Goal: Task Accomplishment & Management: Use online tool/utility

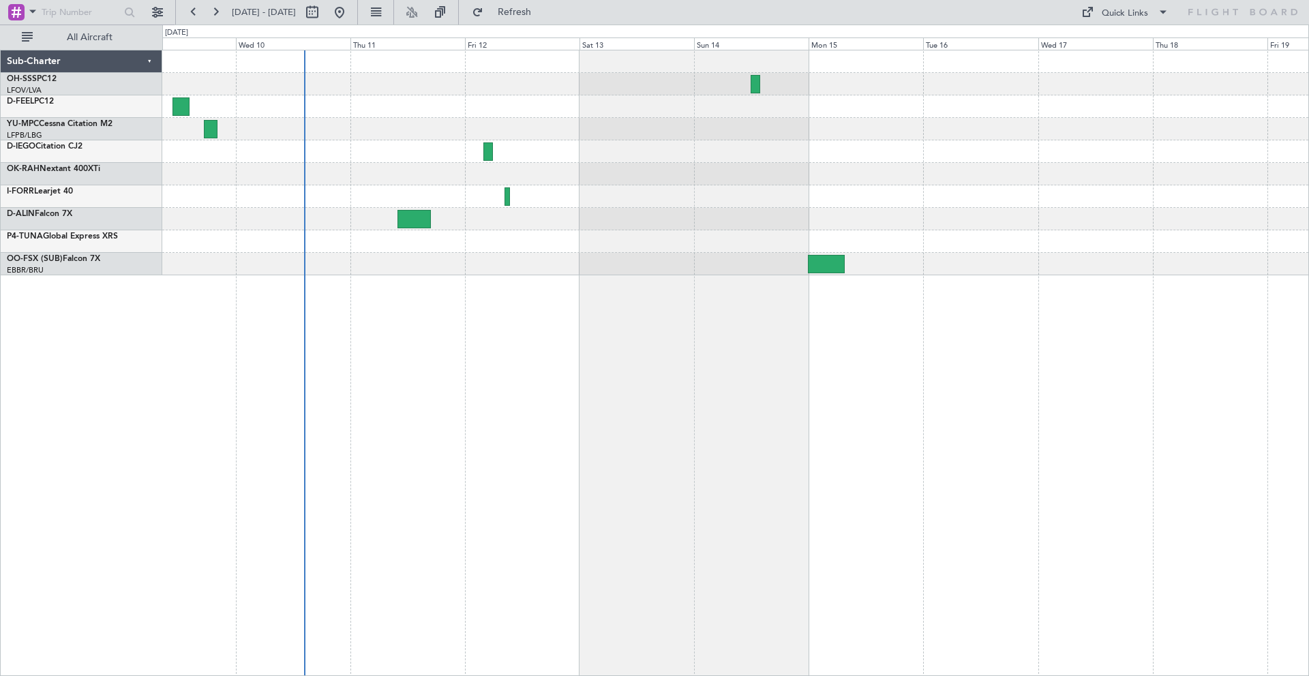
click at [626, 226] on div at bounding box center [735, 162] width 1146 height 225
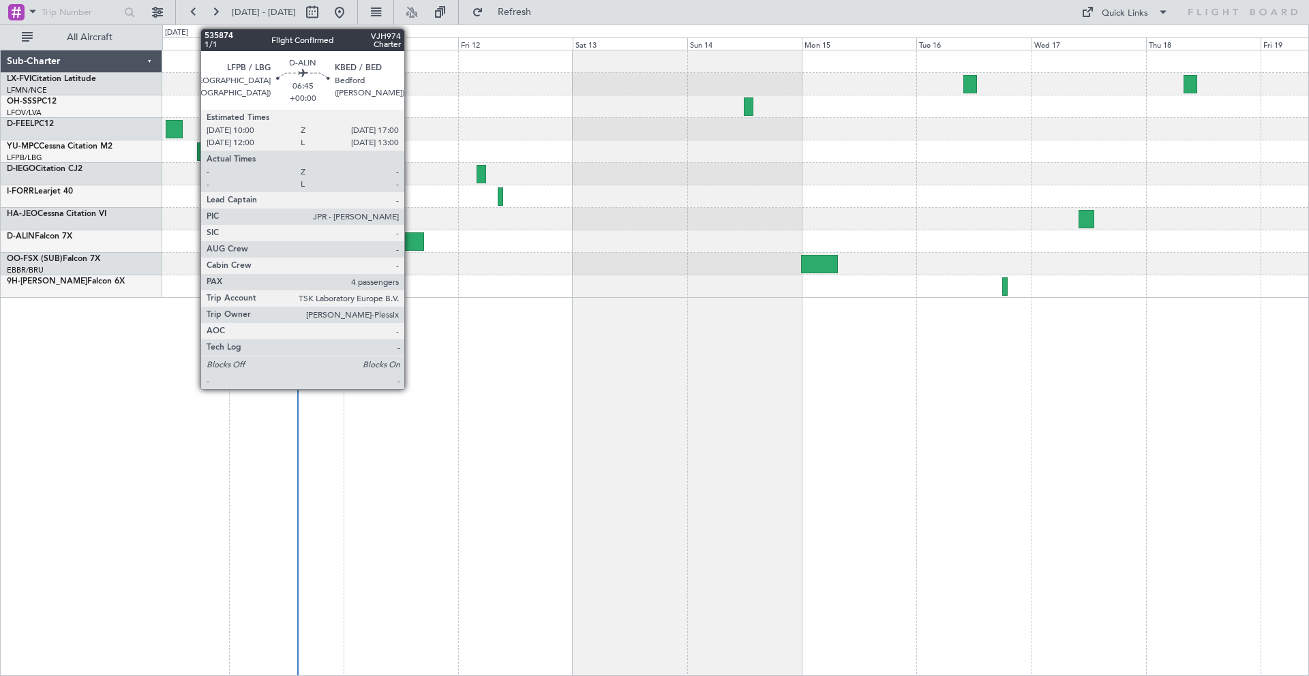
click at [410, 239] on div at bounding box center [408, 241] width 34 height 18
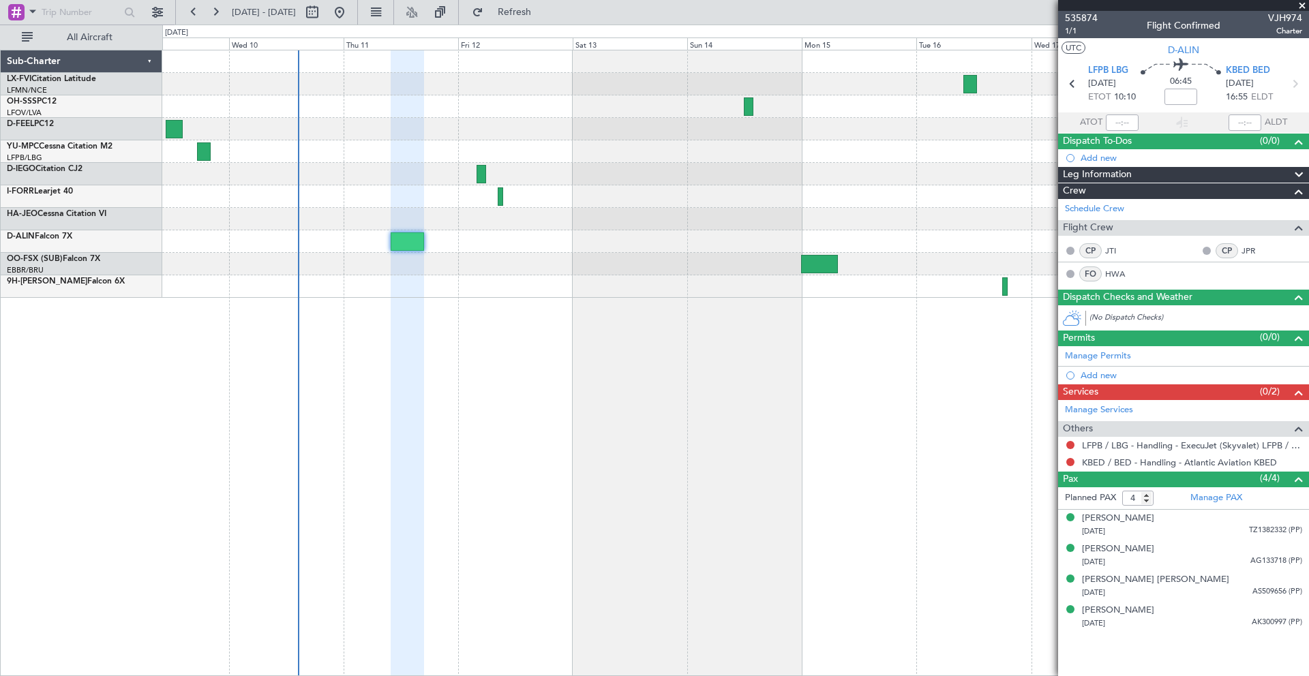
click at [1304, 5] on span at bounding box center [1302, 6] width 14 height 12
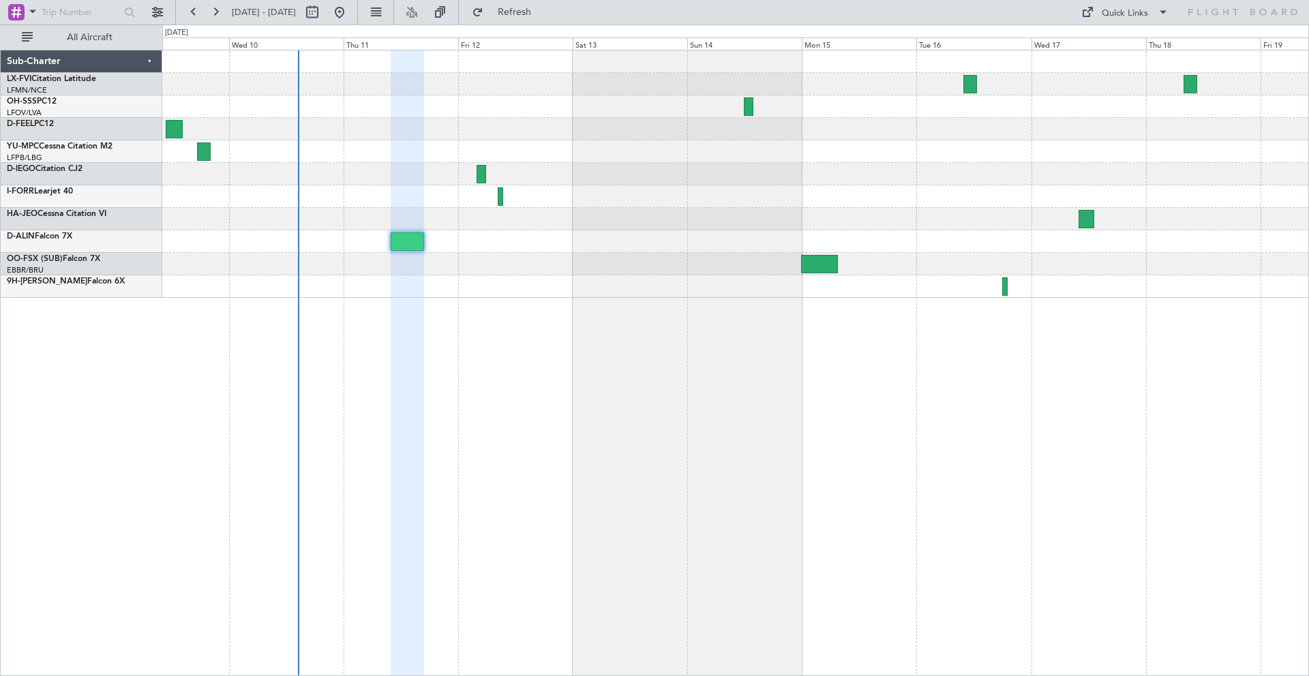
type input "0"
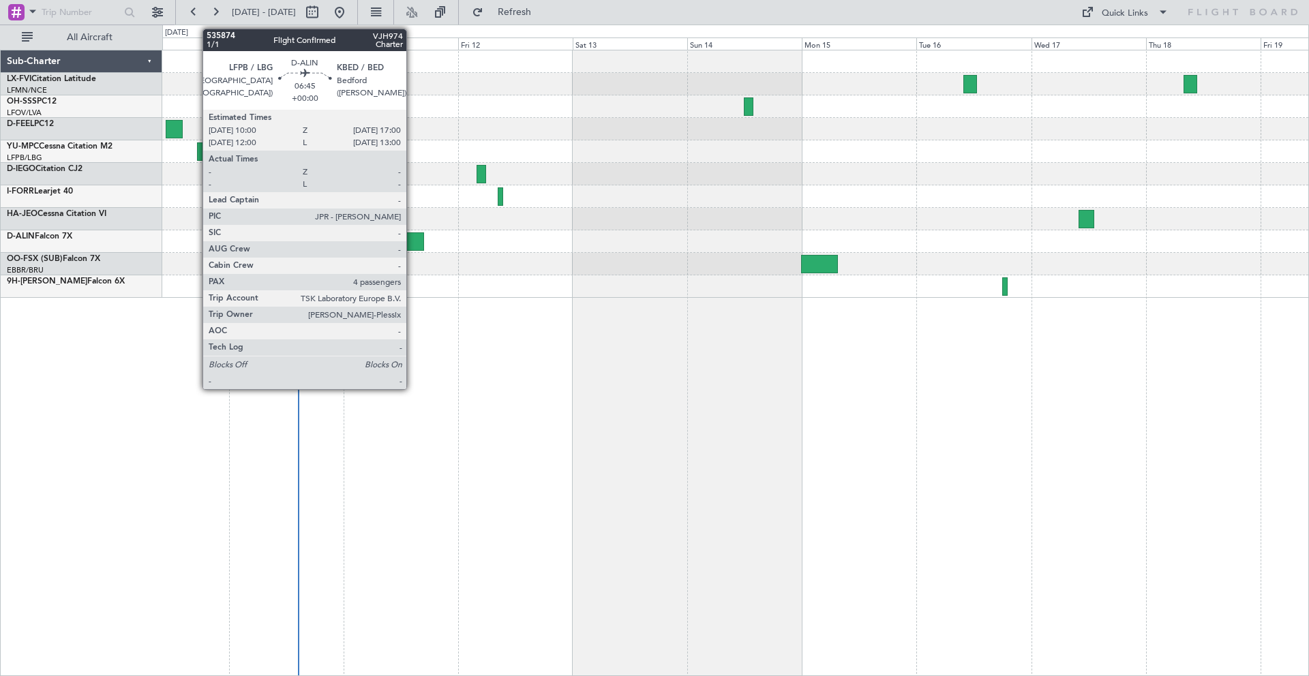
click at [412, 243] on div at bounding box center [408, 241] width 34 height 18
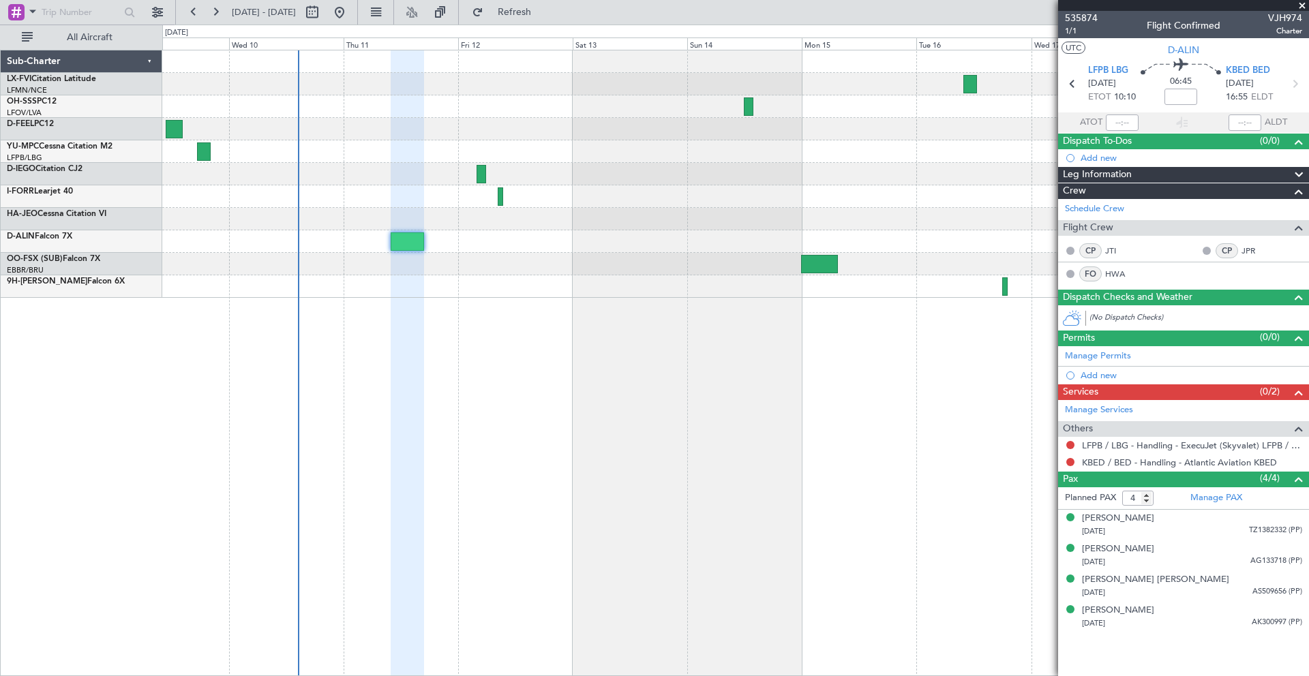
click at [1303, 5] on span at bounding box center [1302, 6] width 14 height 12
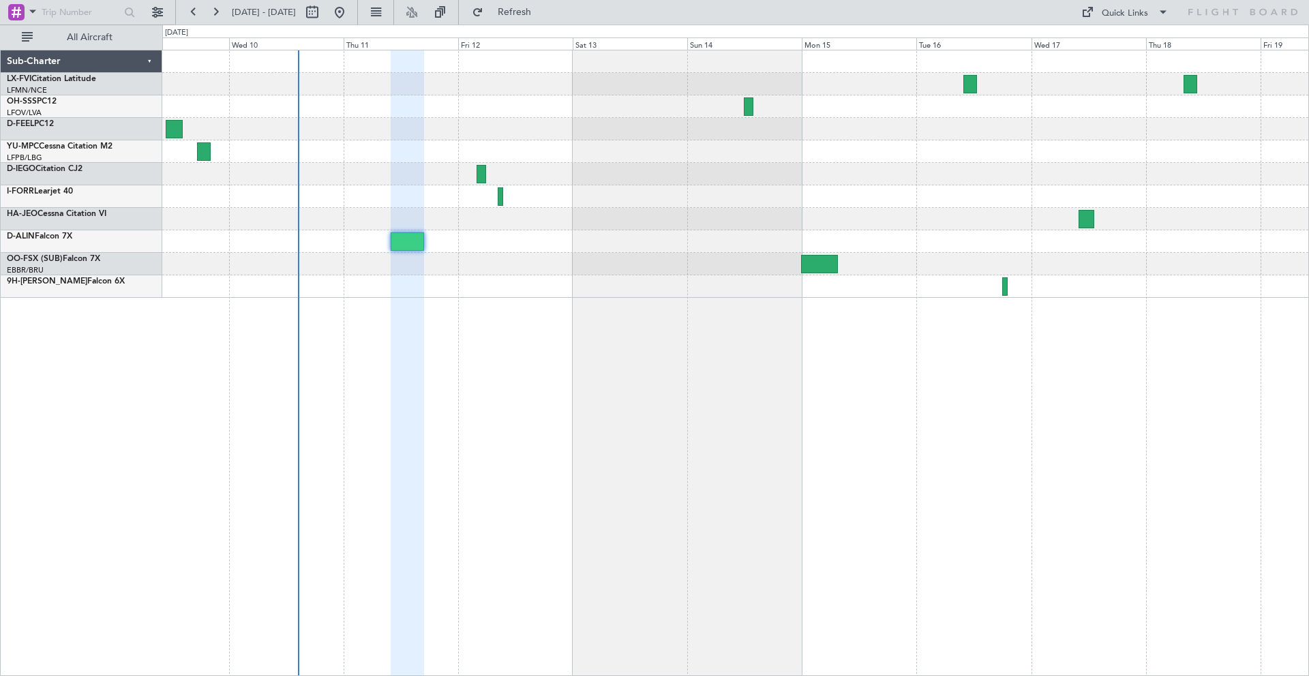
type input "0"
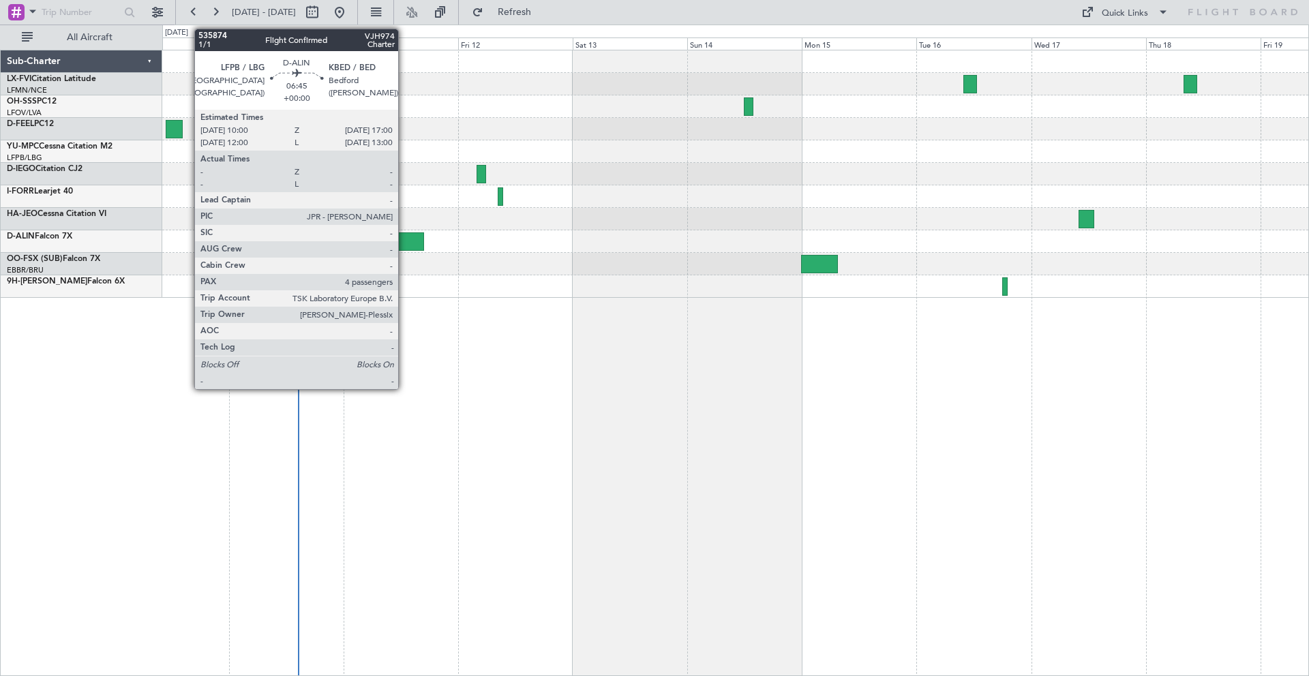
click at [404, 244] on div at bounding box center [408, 241] width 34 height 18
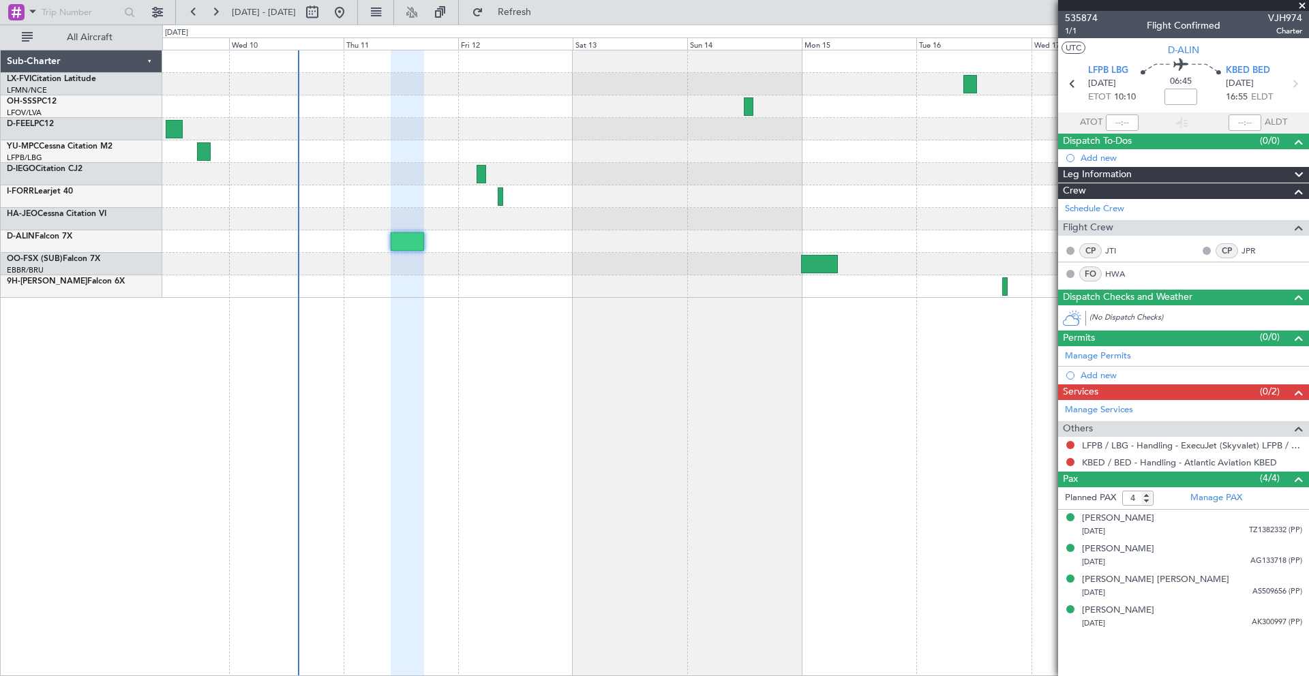
click at [1300, 5] on span at bounding box center [1302, 6] width 14 height 12
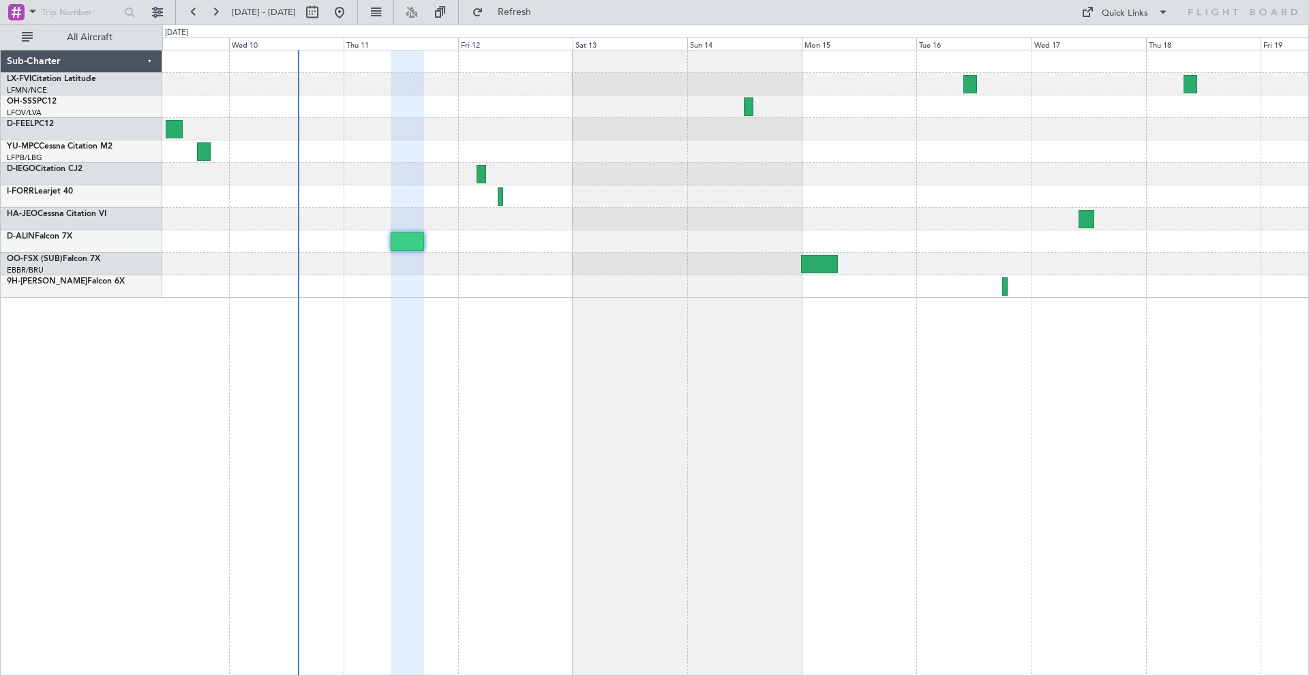
type input "0"
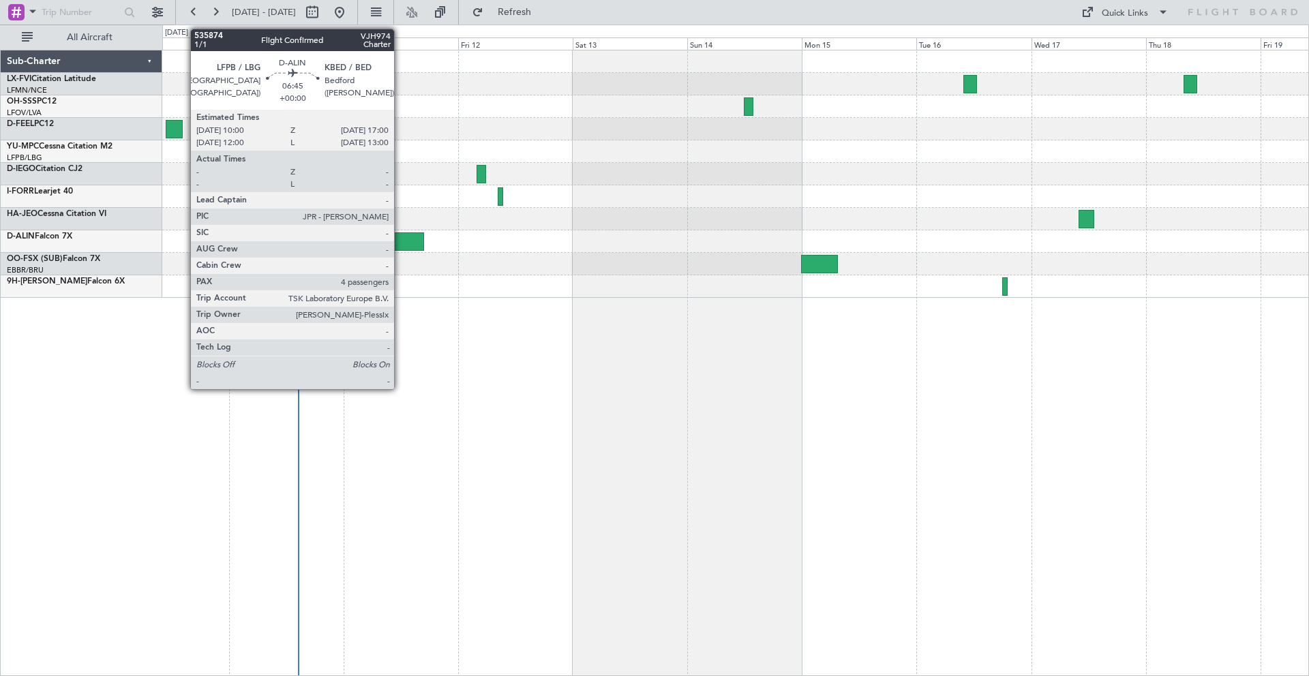
click at [401, 244] on div at bounding box center [408, 241] width 34 height 18
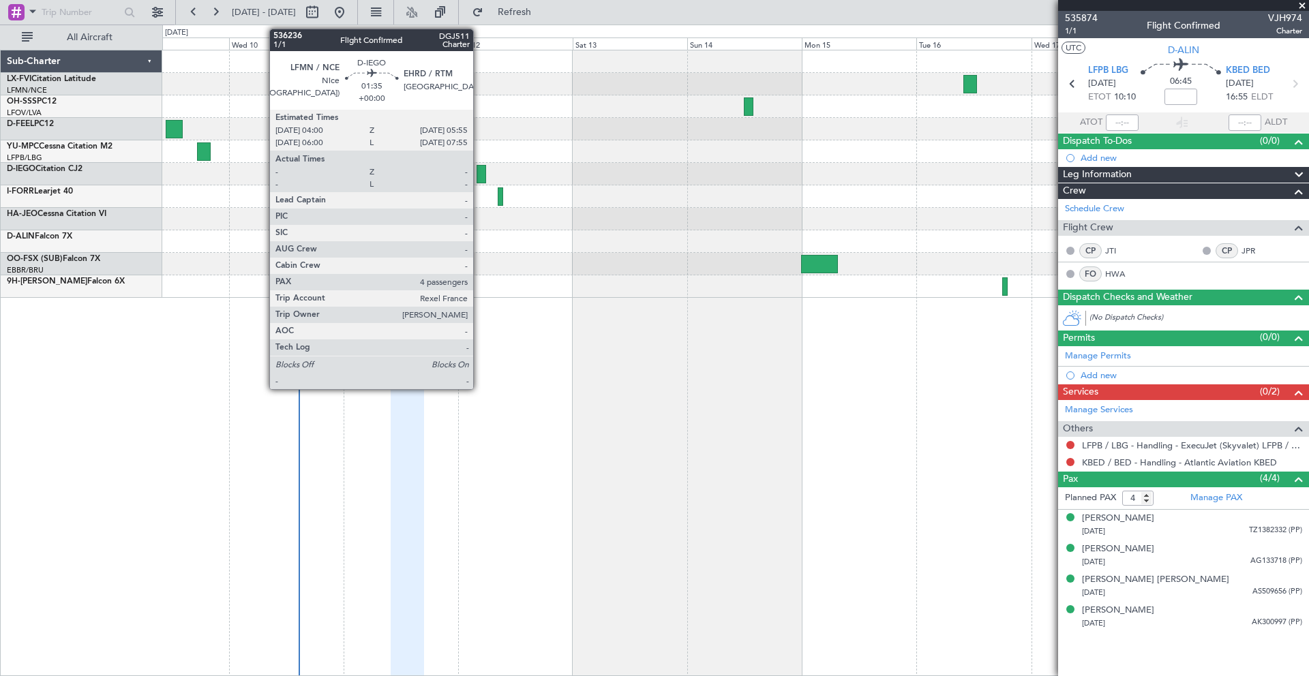
click at [479, 175] on div at bounding box center [482, 174] width 10 height 18
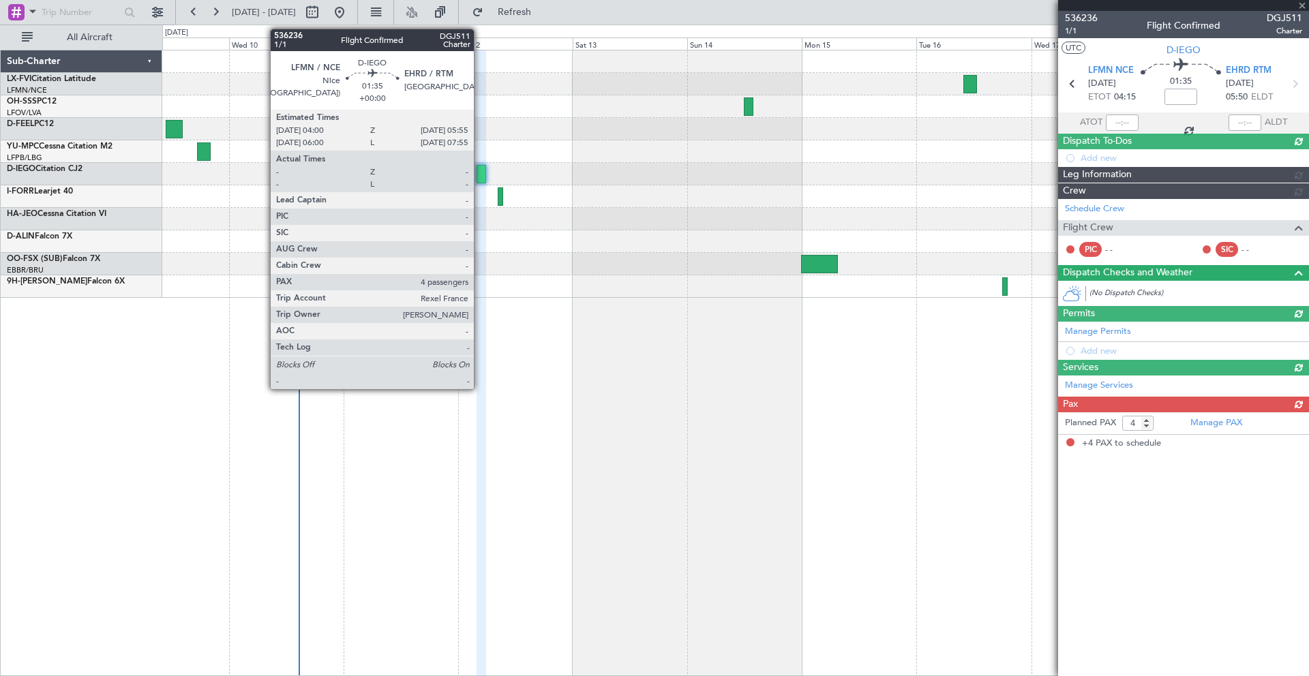
click at [481, 172] on div at bounding box center [482, 174] width 10 height 18
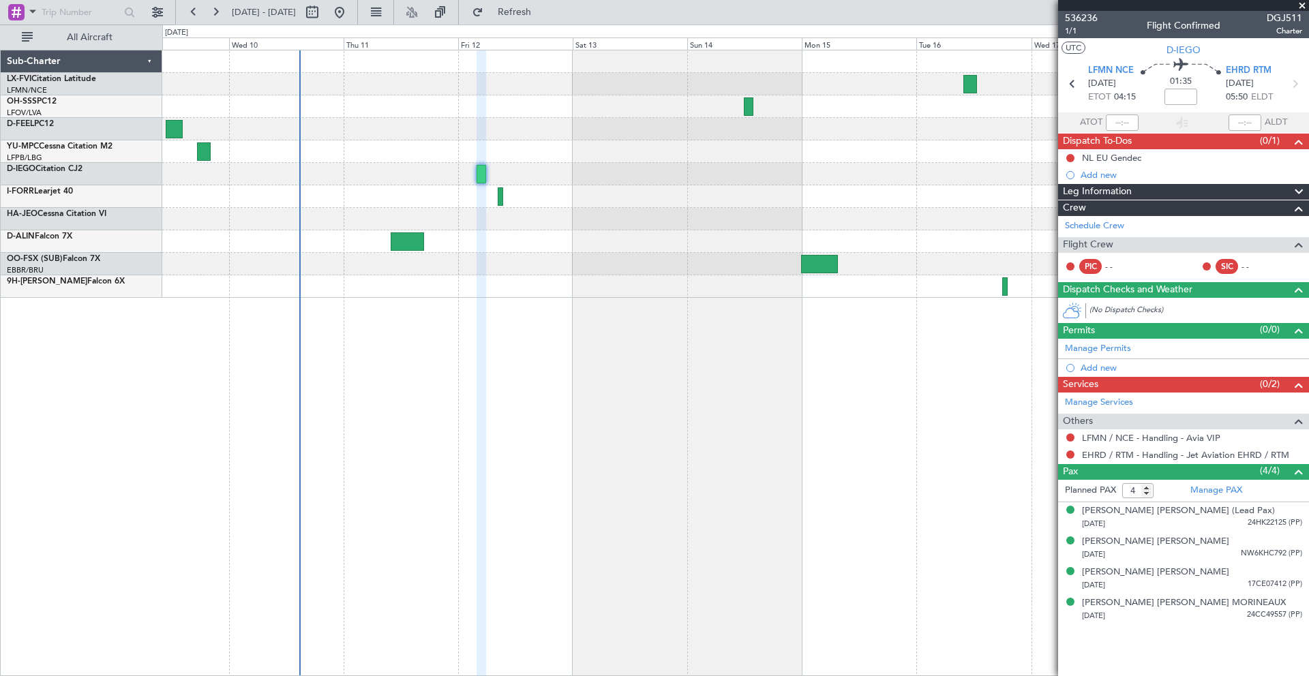
click at [1302, 6] on span at bounding box center [1302, 6] width 14 height 12
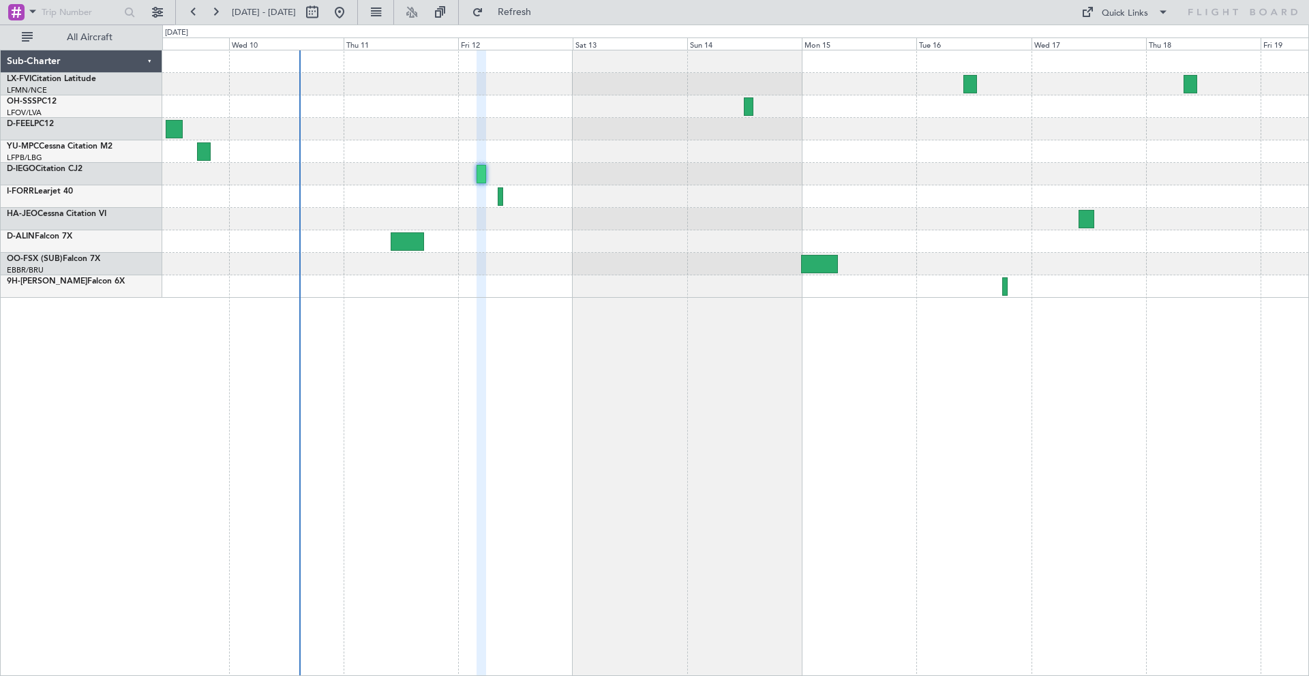
type input "0"
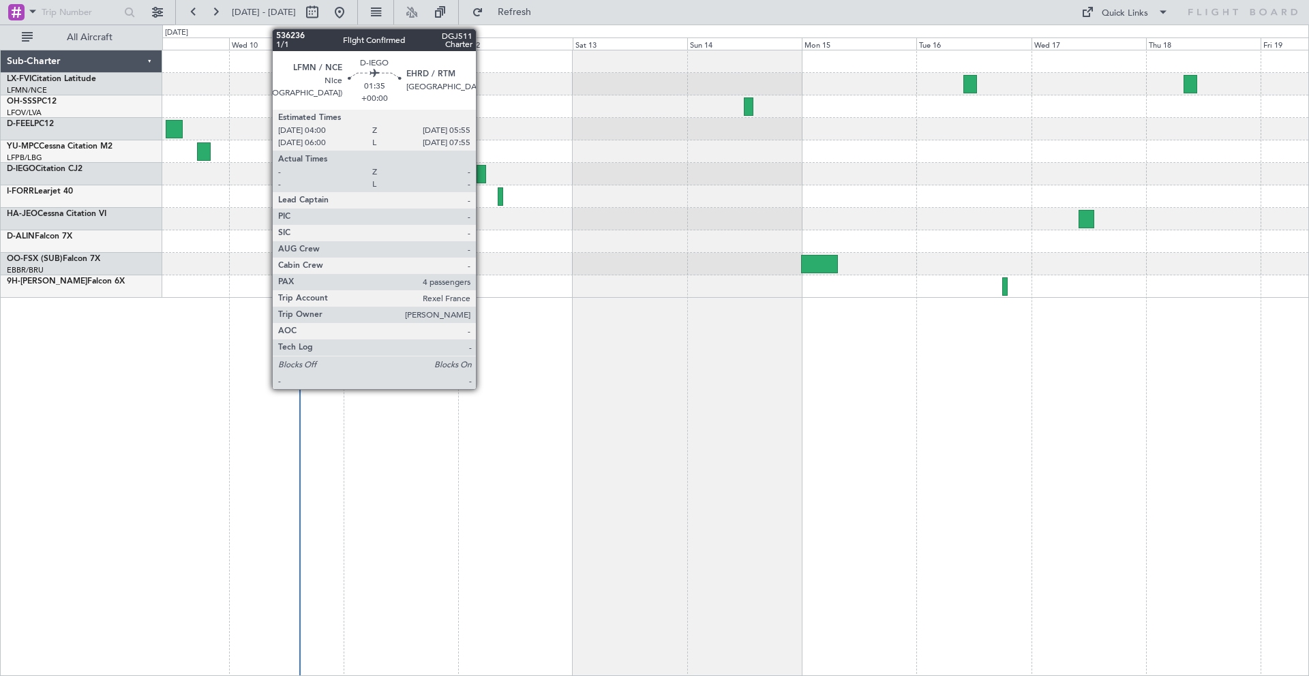
click at [482, 174] on div at bounding box center [482, 174] width 10 height 18
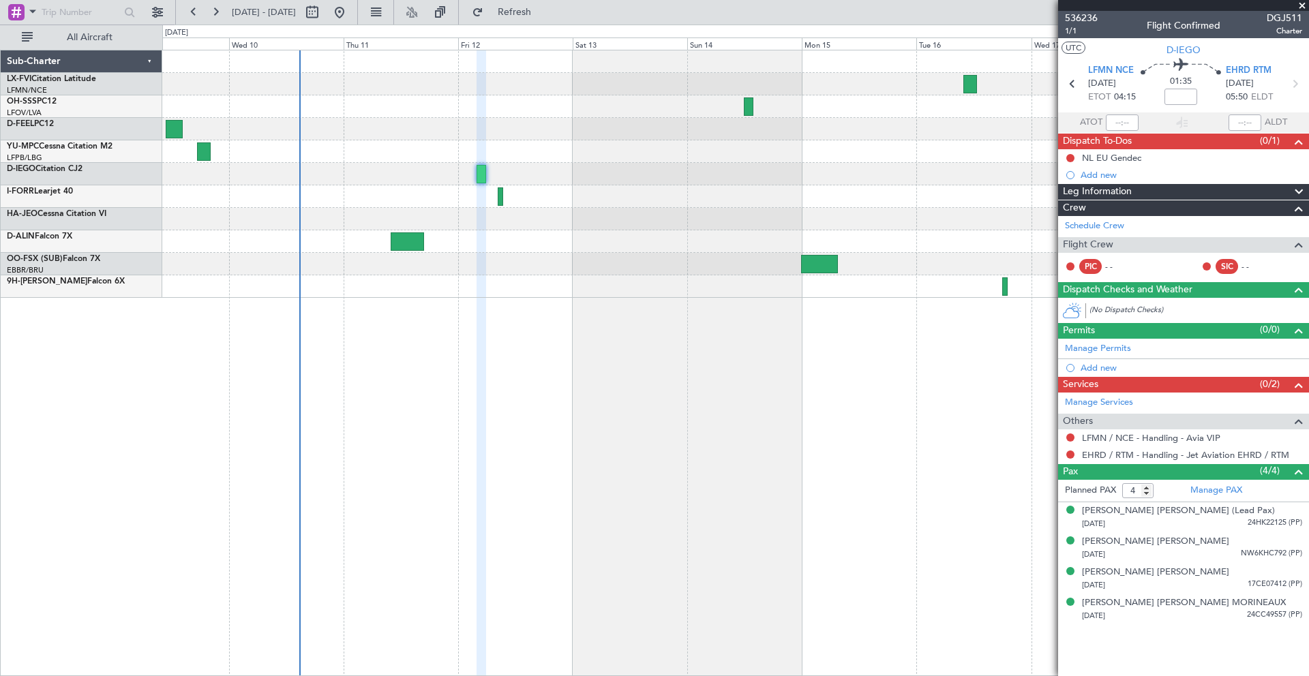
click at [1301, 5] on span at bounding box center [1302, 6] width 14 height 12
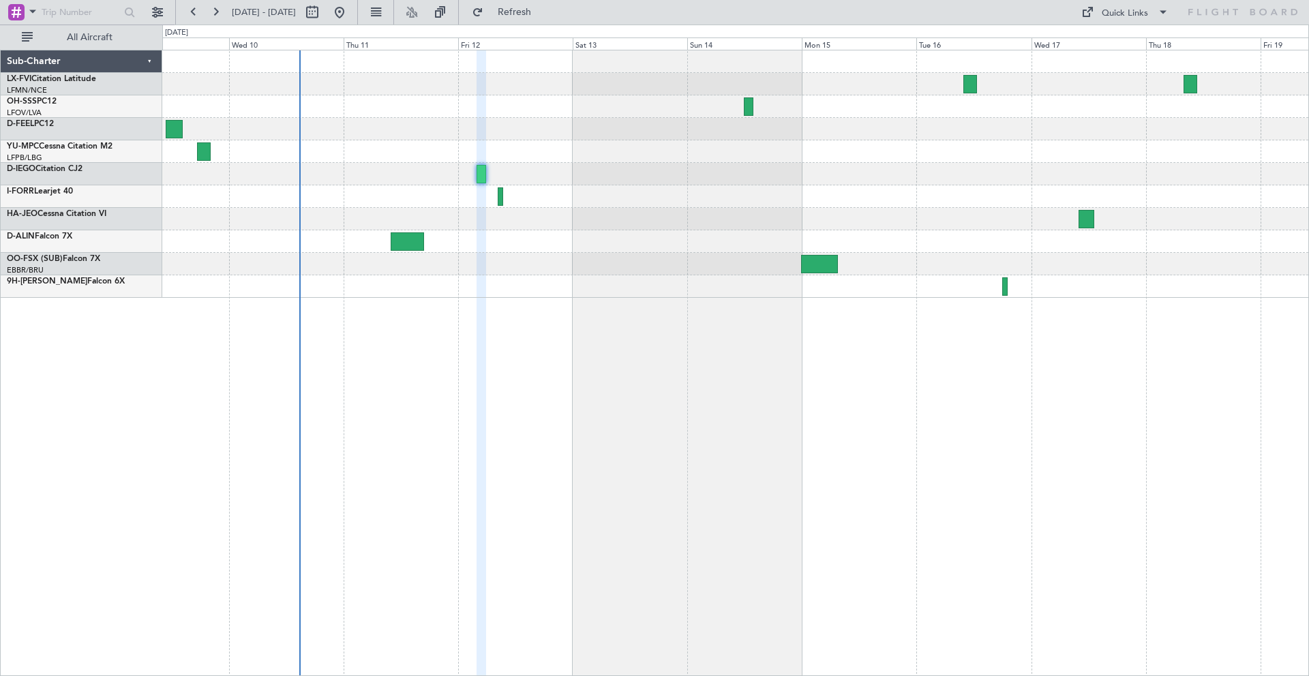
type input "0"
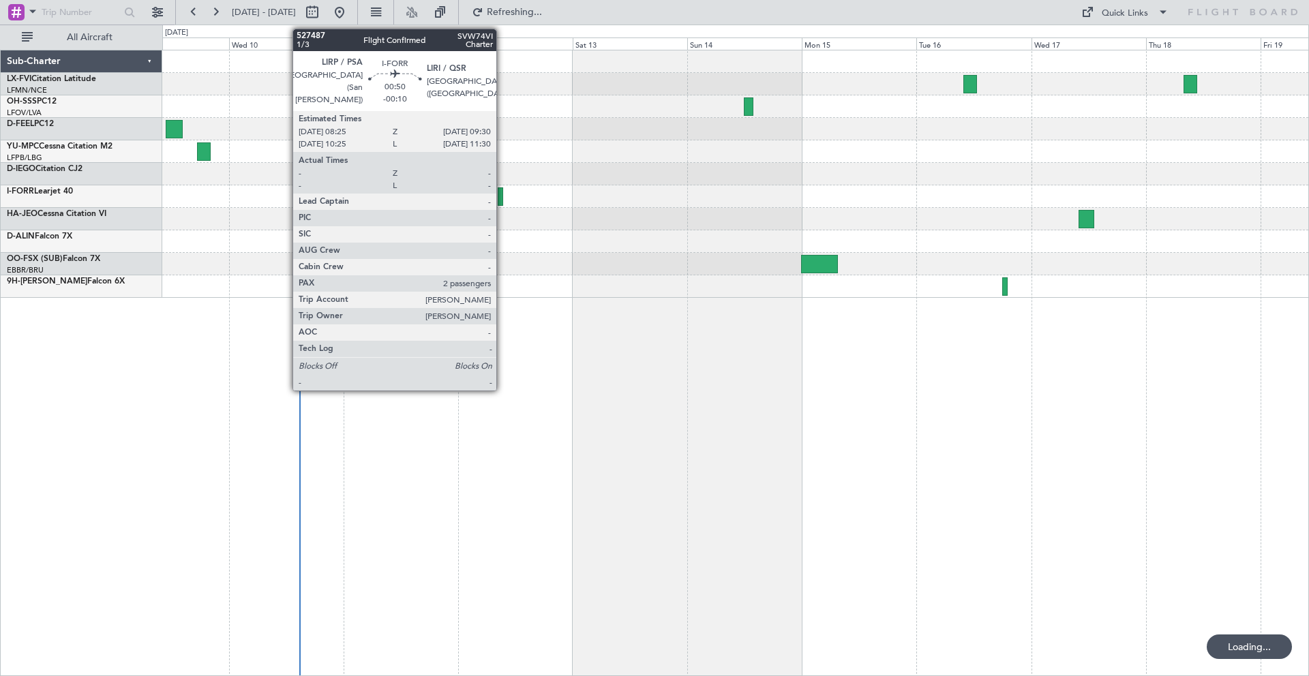
click at [502, 196] on div at bounding box center [500, 196] width 5 height 18
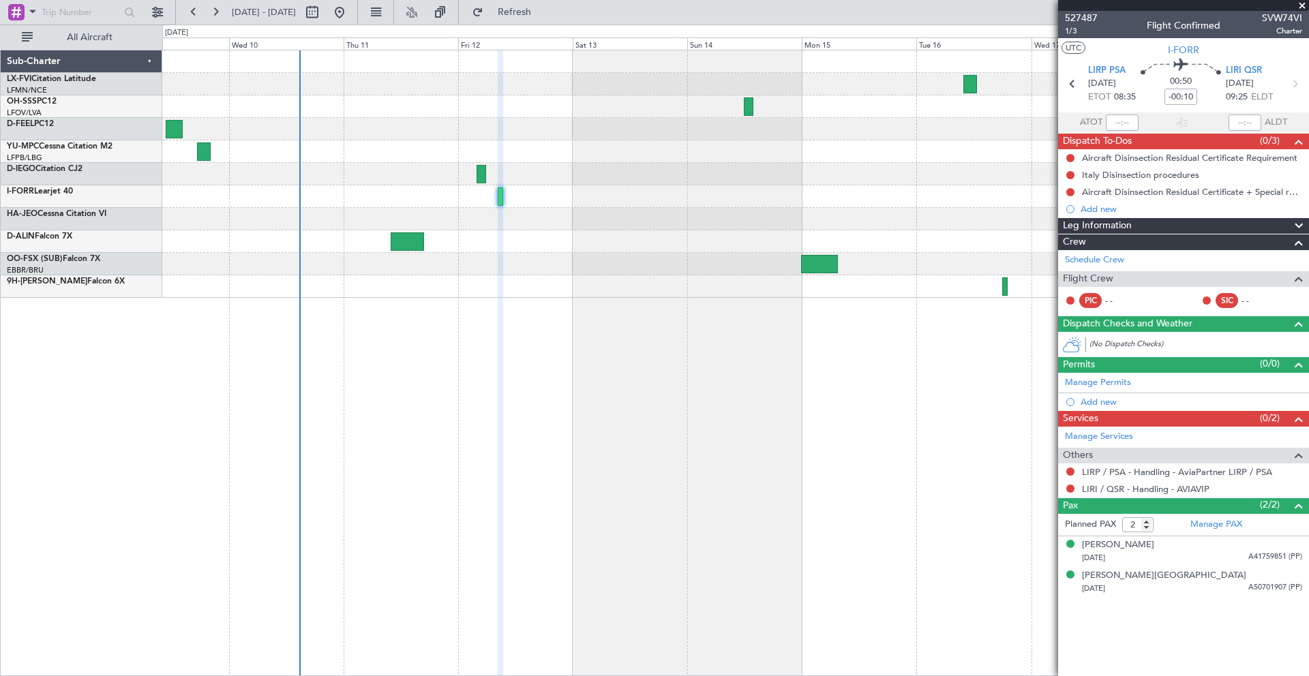
click at [1303, 7] on span at bounding box center [1302, 6] width 14 height 12
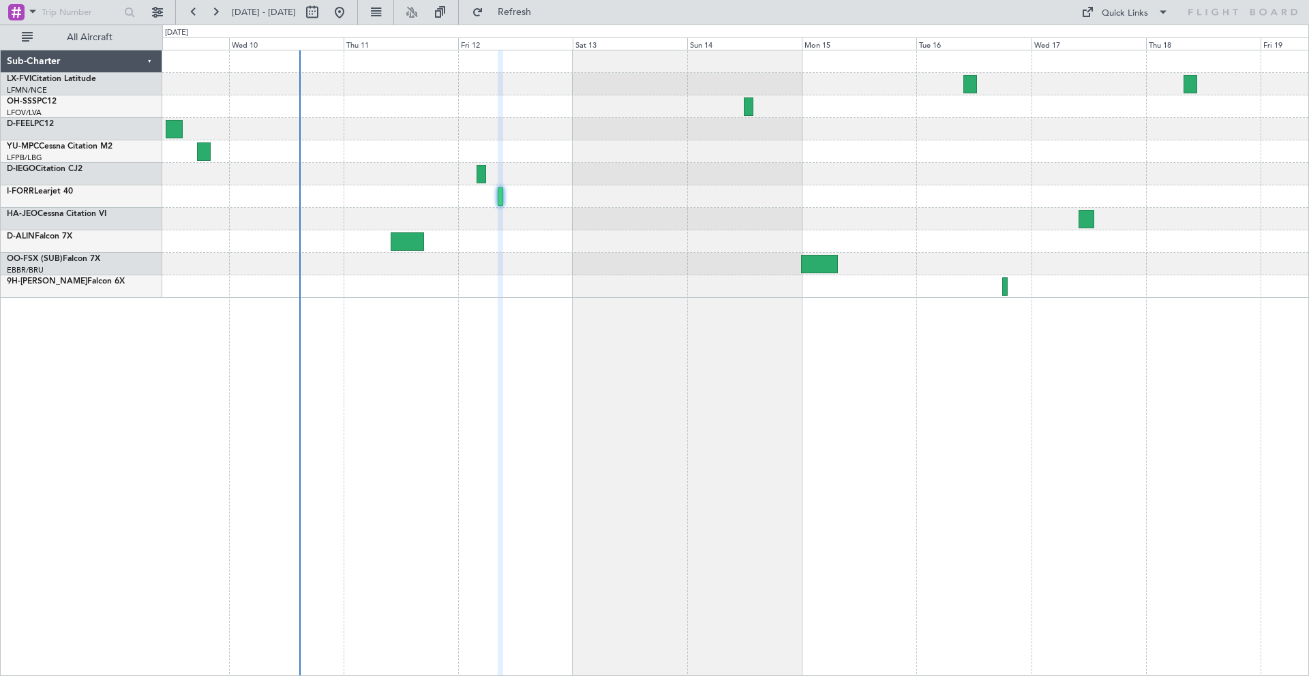
type input "0"
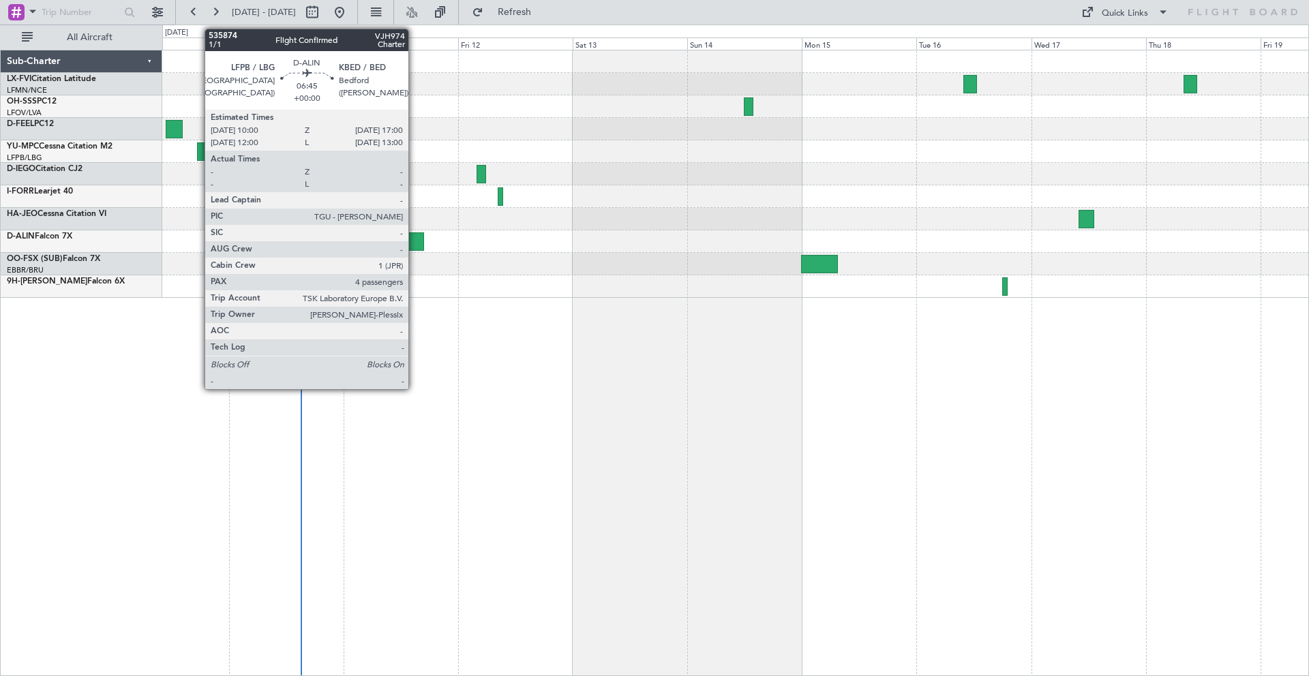
click at [415, 244] on div at bounding box center [408, 241] width 34 height 18
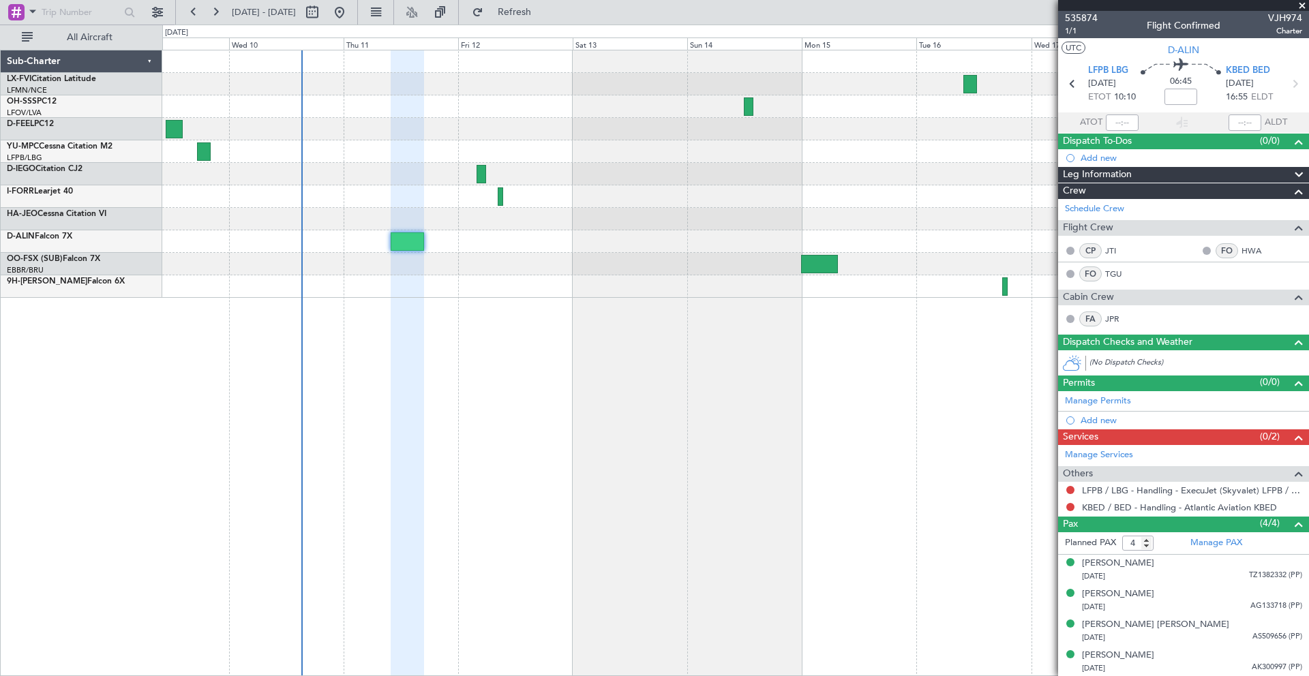
click at [1302, 7] on span at bounding box center [1302, 6] width 14 height 12
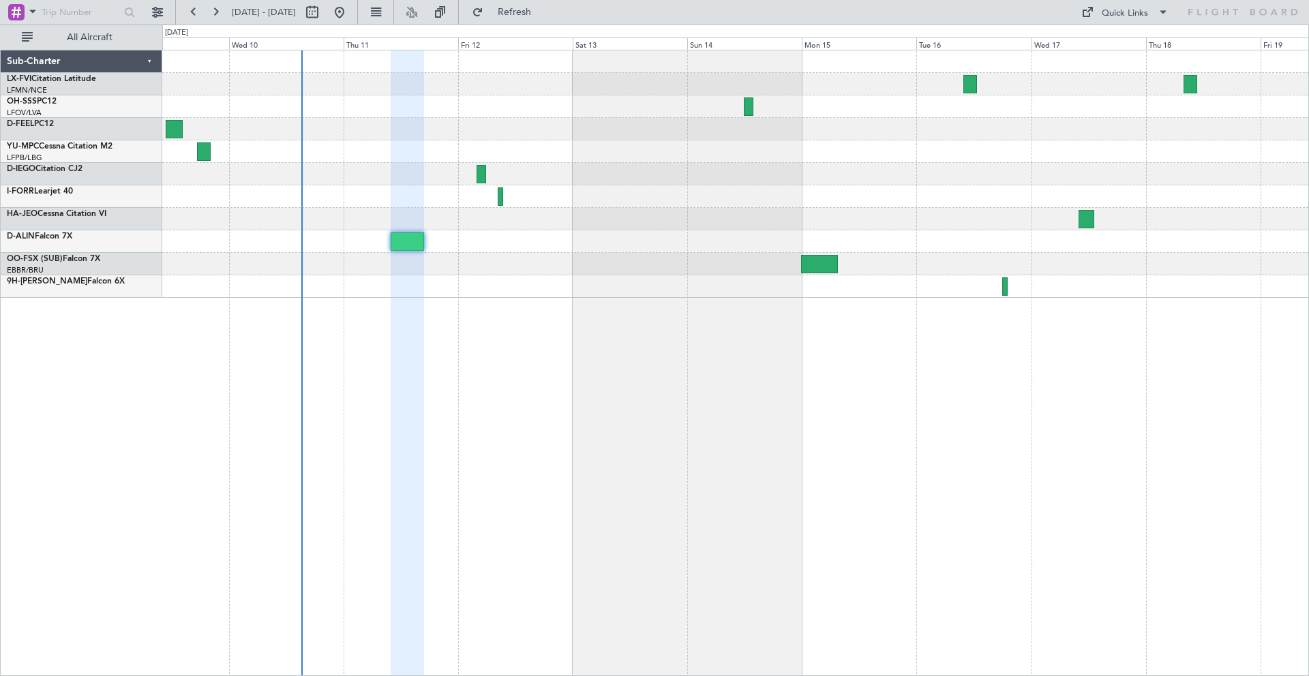
type input "0"
